Goal: Connect with others: Connect with other users

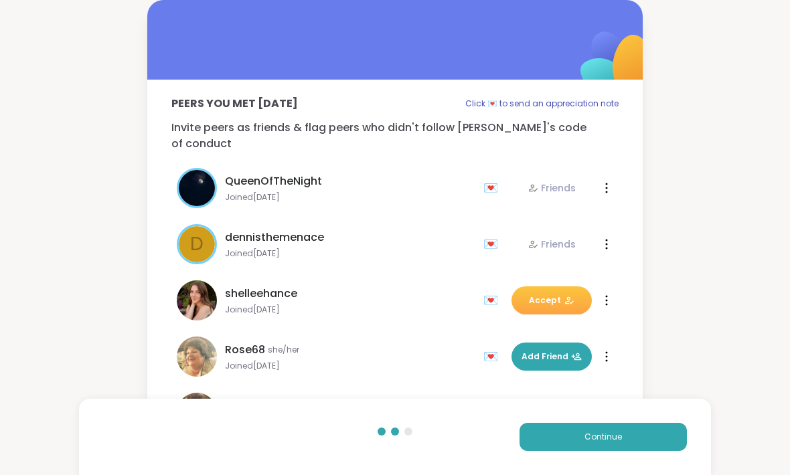
click at [640, 440] on button "Continue" at bounding box center [603, 437] width 167 height 28
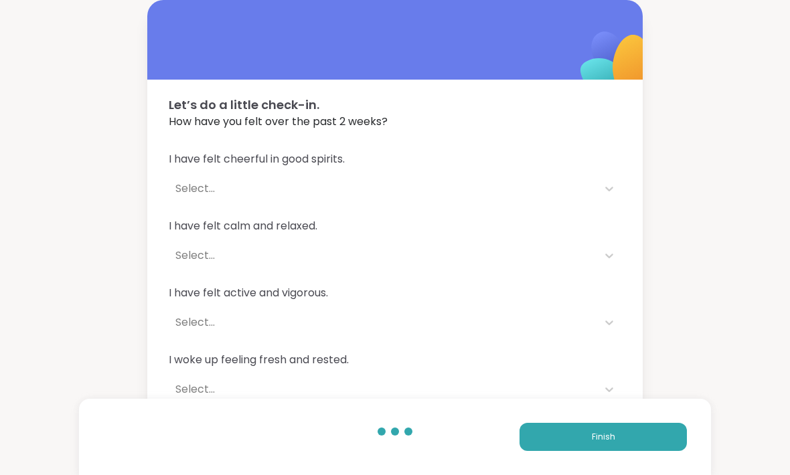
click at [646, 436] on button "Finish" at bounding box center [603, 437] width 167 height 28
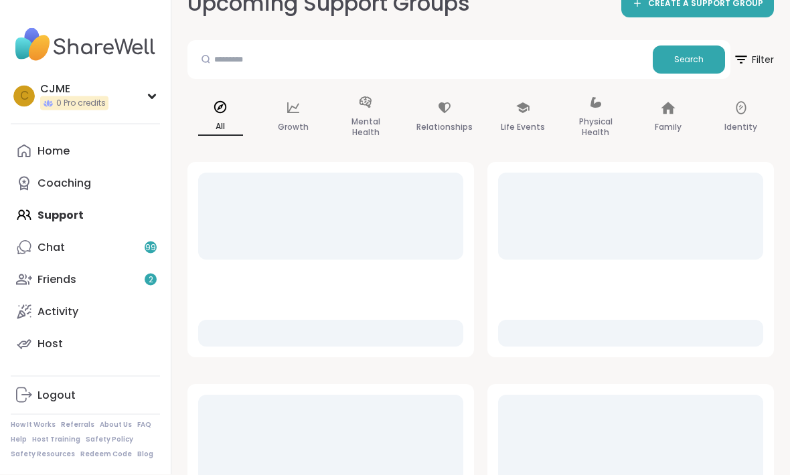
scroll to position [29, 0]
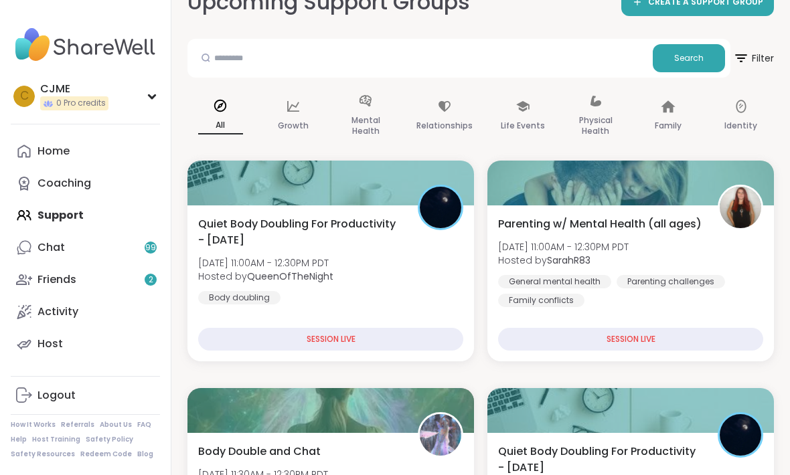
click at [70, 270] on link "Friends 2" at bounding box center [85, 280] width 149 height 32
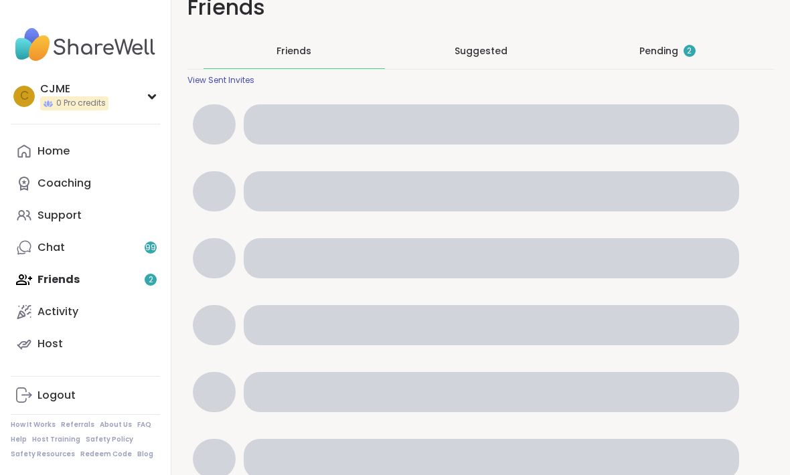
scroll to position [1, 0]
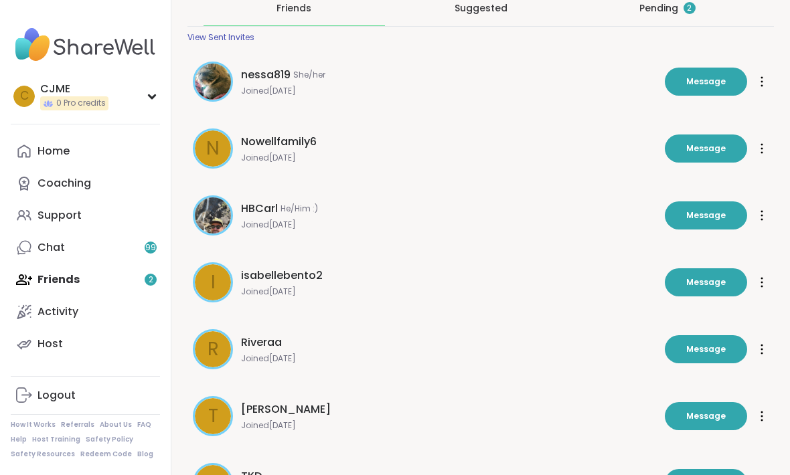
click at [677, 20] on div "Pending 2" at bounding box center [667, 8] width 181 height 35
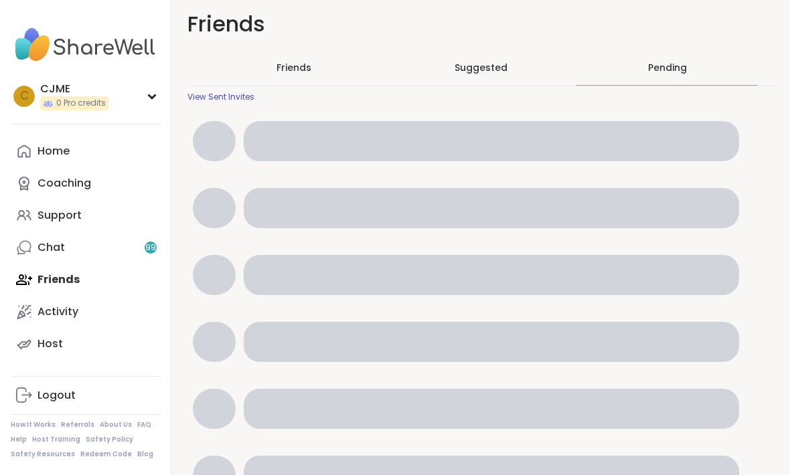
scroll to position [0, 0]
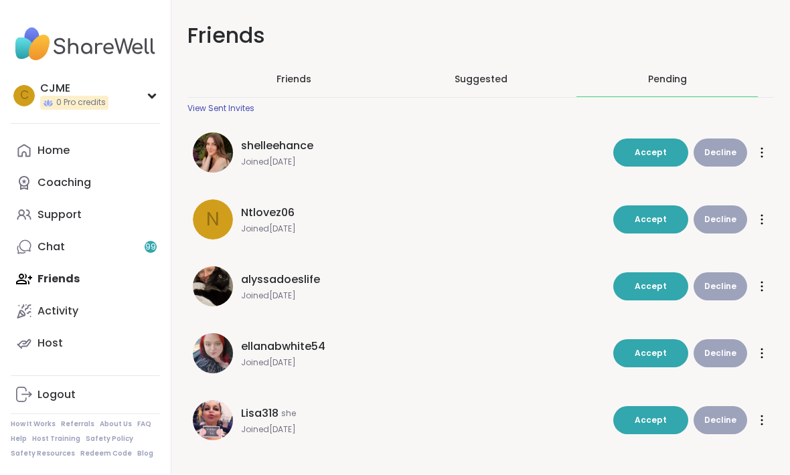
click at [306, 84] on span "Friends" at bounding box center [294, 79] width 35 height 13
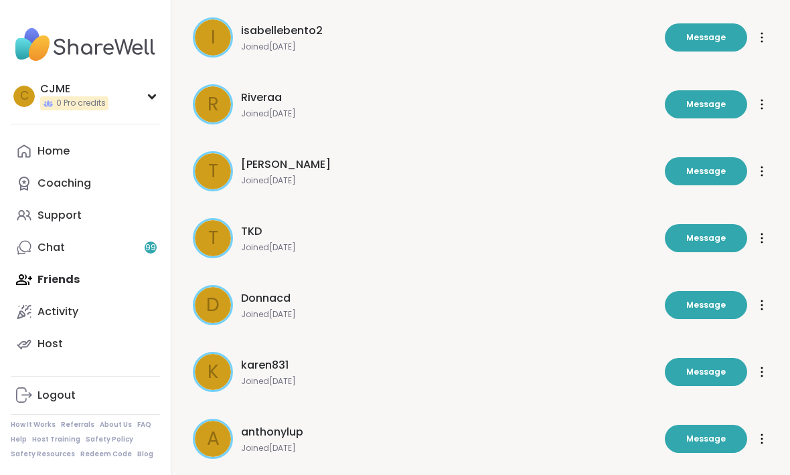
scroll to position [340, 0]
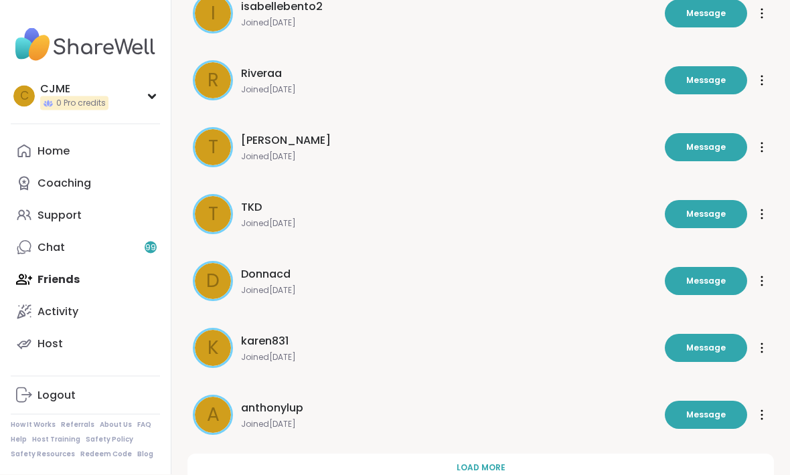
click at [202, 464] on button "Load more" at bounding box center [480, 469] width 587 height 28
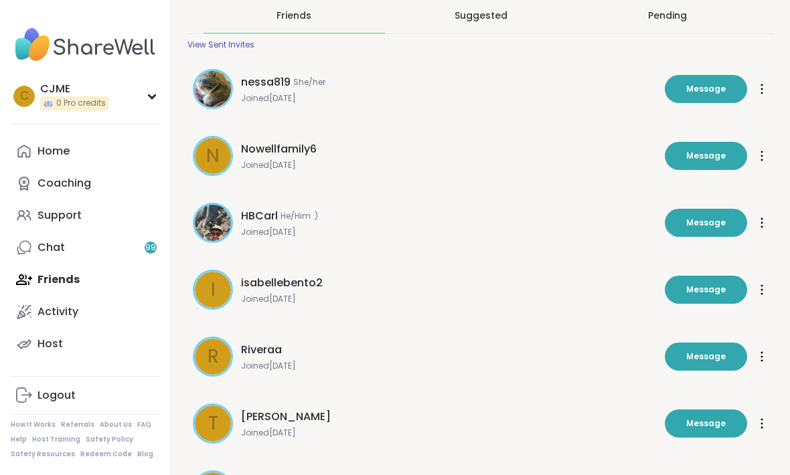
scroll to position [0, 0]
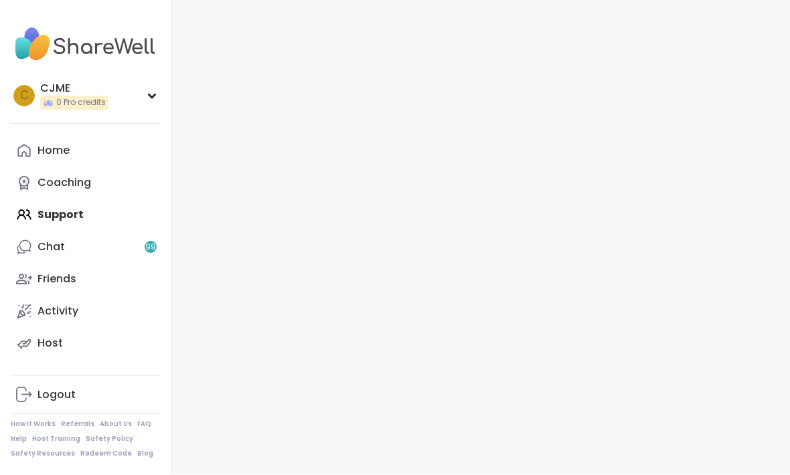
scroll to position [14, 0]
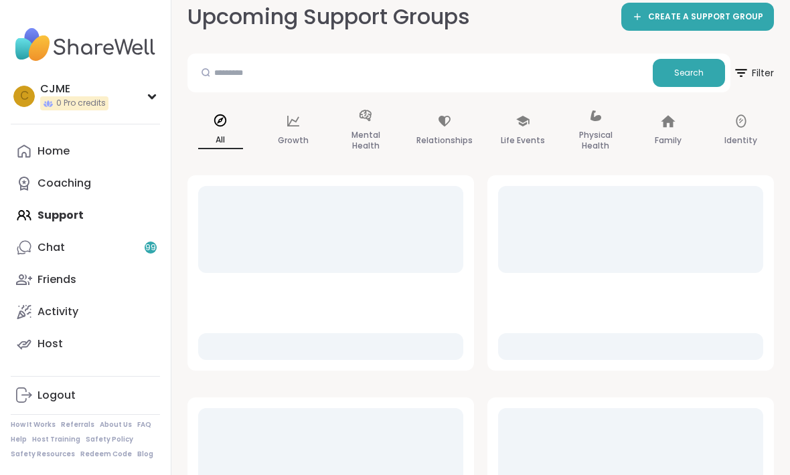
click at [63, 213] on div "Home Coaching Support Chat 99 Friends Activity Host" at bounding box center [85, 247] width 149 height 225
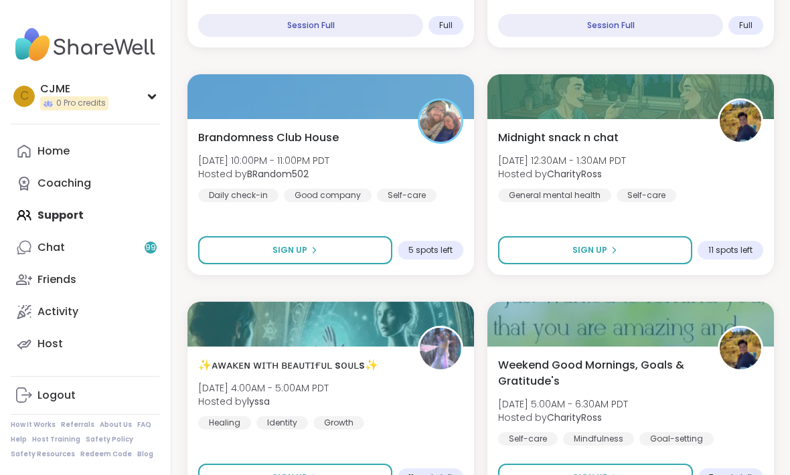
scroll to position [3527, 0]
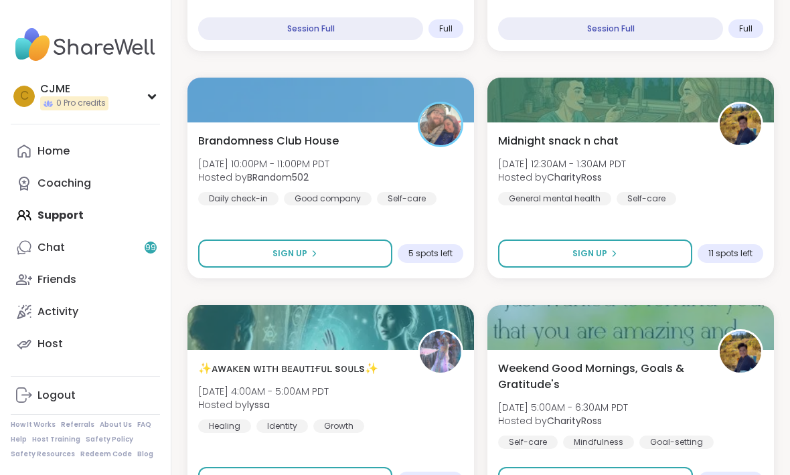
click at [215, 256] on button "Sign Up" at bounding box center [295, 254] width 194 height 28
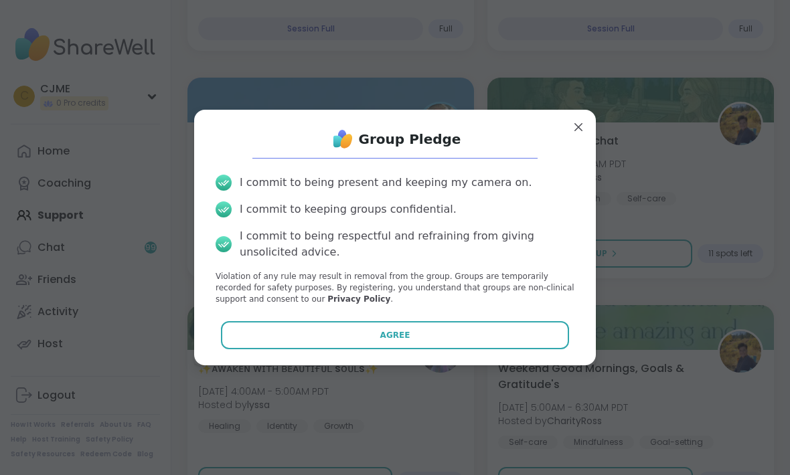
click at [231, 333] on button "Agree" at bounding box center [395, 335] width 349 height 28
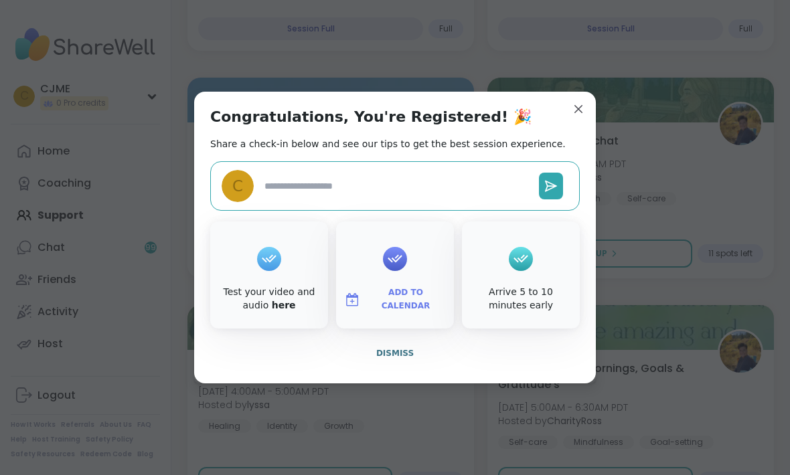
type textarea "*"
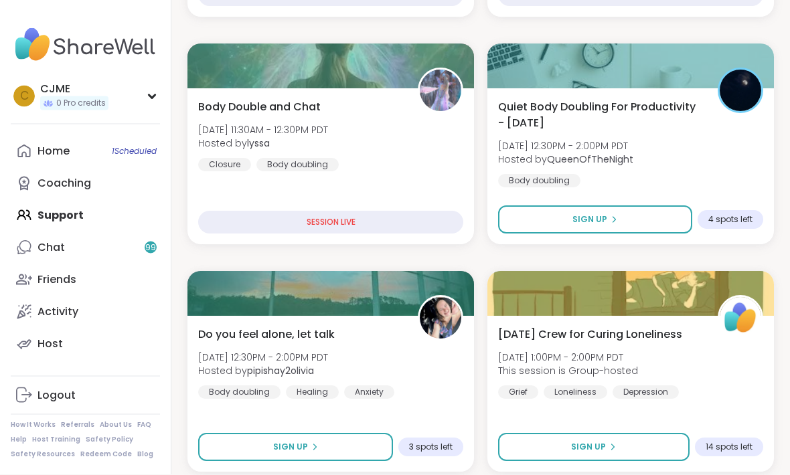
scroll to position [374, 0]
